Goal: Task Accomplishment & Management: Use online tool/utility

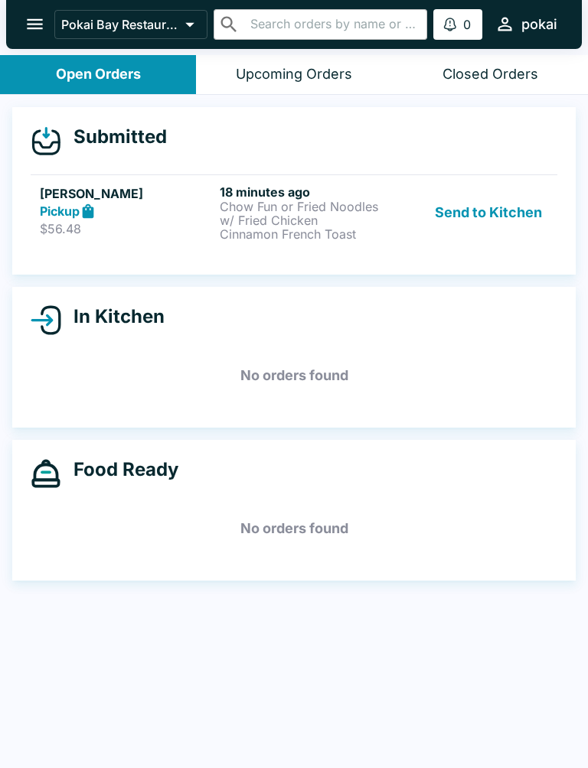
click at [131, 222] on p "$56.48" at bounding box center [127, 228] width 174 height 15
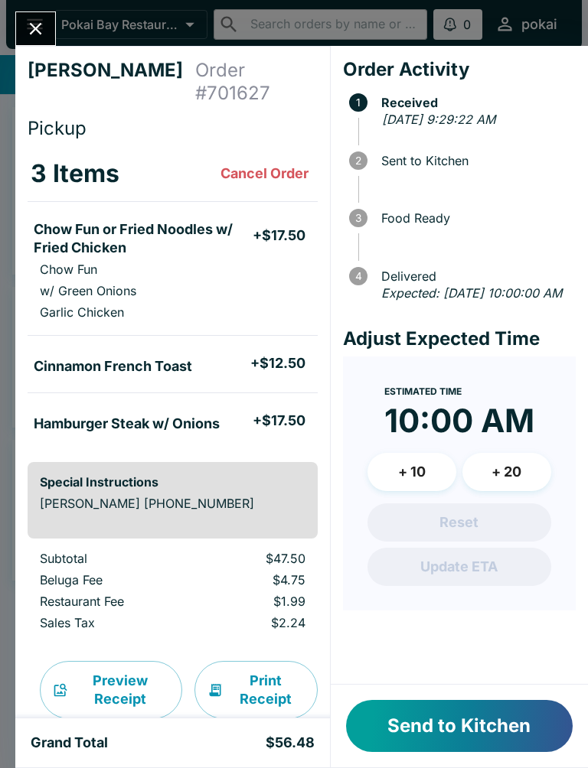
click at [499, 211] on span "Food Ready" at bounding box center [474, 218] width 202 height 14
click at [474, 727] on button "Send to Kitchen" at bounding box center [459, 726] width 226 height 52
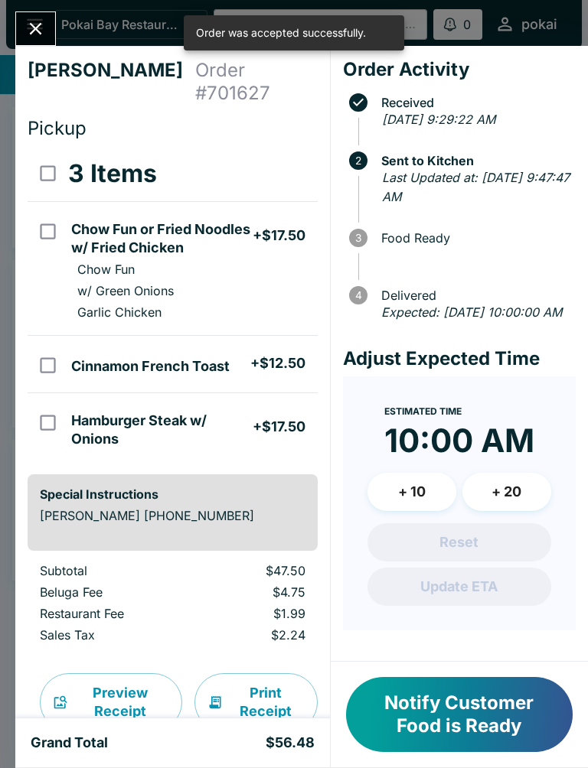
click at [421, 511] on button "+ 10" at bounding box center [411, 492] width 89 height 38
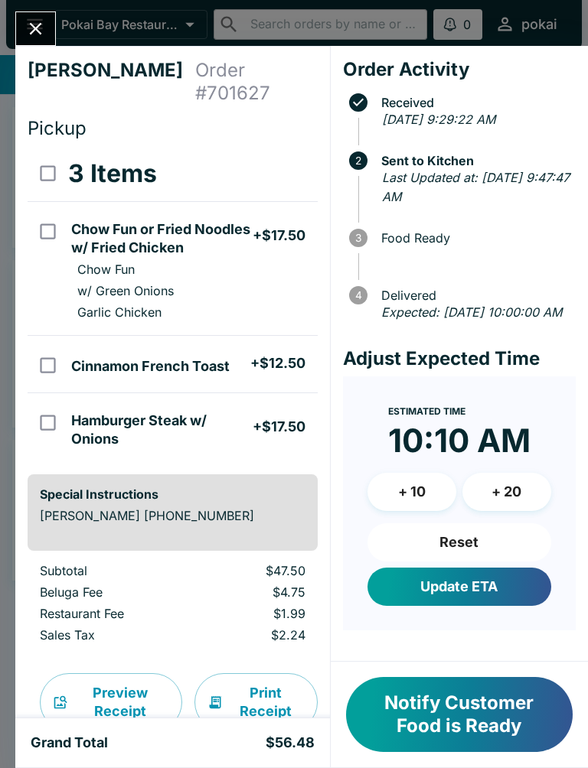
click at [69, 75] on h4 "[PERSON_NAME]" at bounding box center [112, 82] width 168 height 46
click at [27, 24] on icon "Close" at bounding box center [35, 28] width 21 height 21
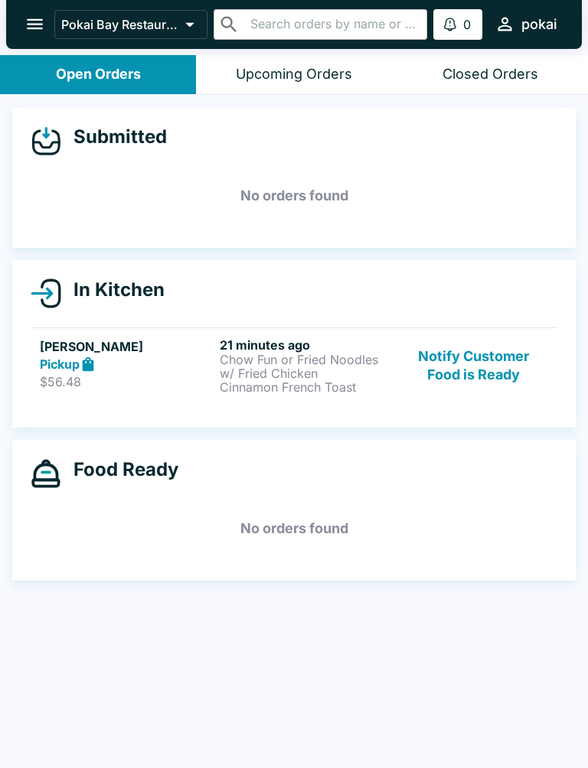
click at [52, 356] on div "Pickup" at bounding box center [127, 365] width 174 height 18
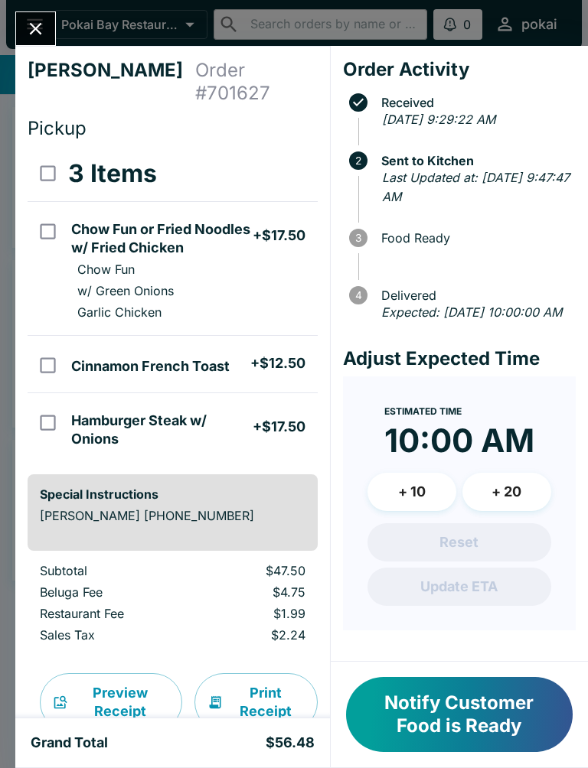
click at [524, 506] on button "+ 20" at bounding box center [506, 492] width 89 height 38
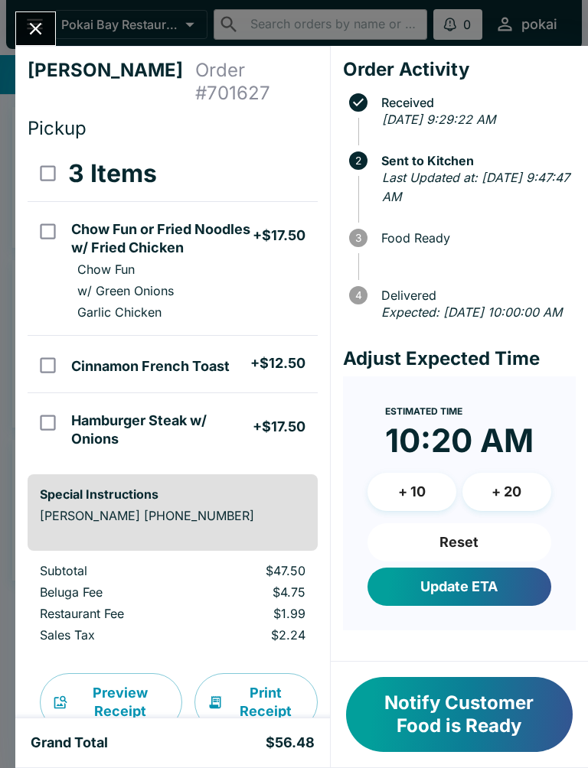
click at [513, 604] on button "Update ETA" at bounding box center [459, 587] width 184 height 38
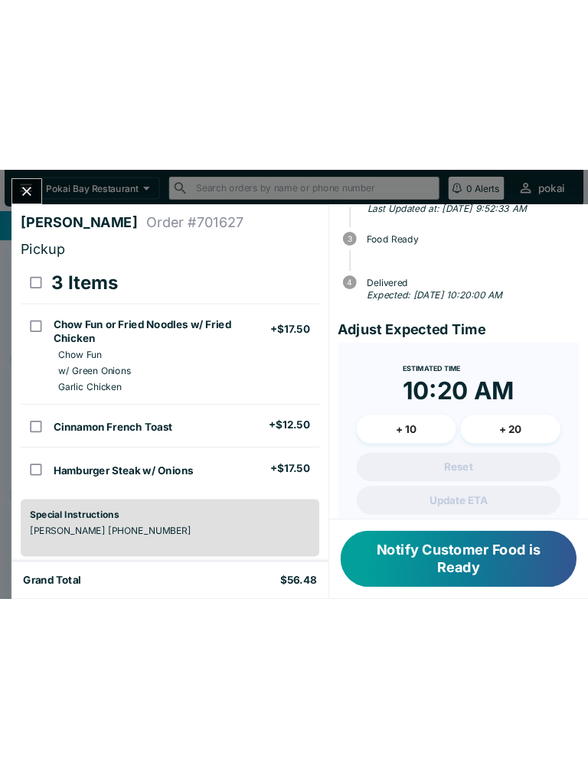
scroll to position [142, 0]
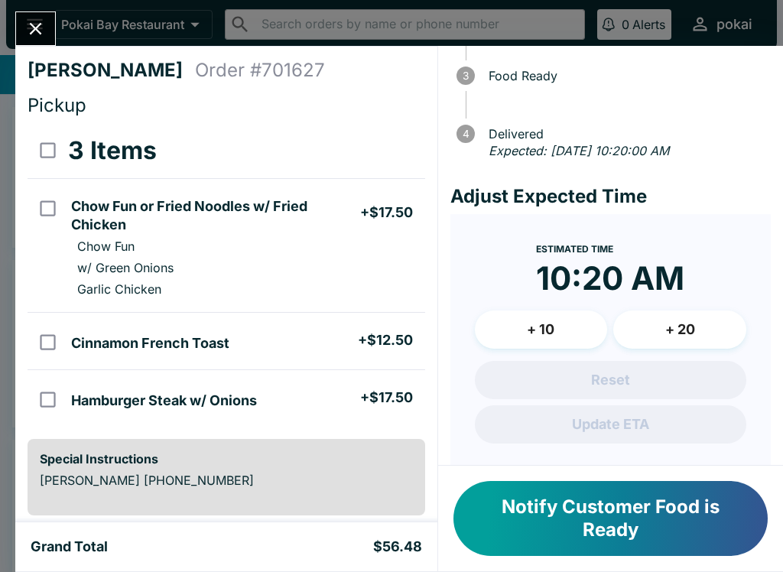
click at [29, 30] on icon "Close" at bounding box center [35, 28] width 21 height 21
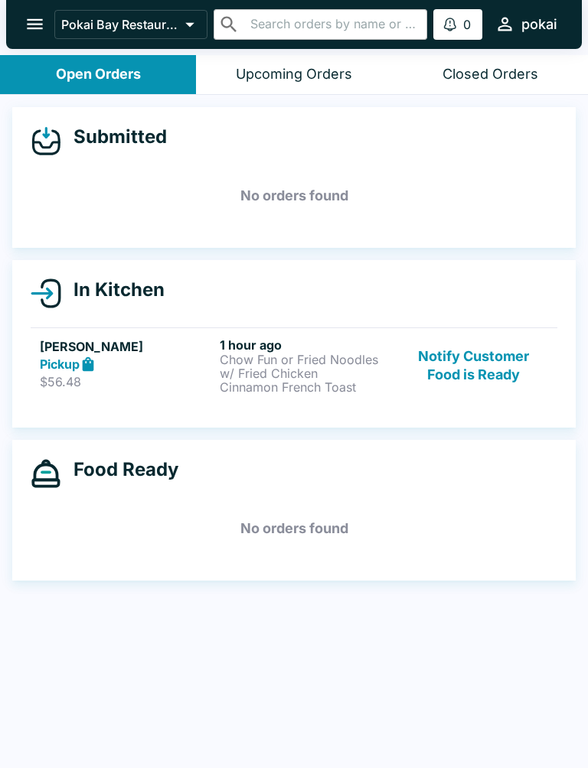
click at [482, 357] on button "Notify Customer Food is Ready" at bounding box center [473, 365] width 148 height 57
